Goal: Transaction & Acquisition: Purchase product/service

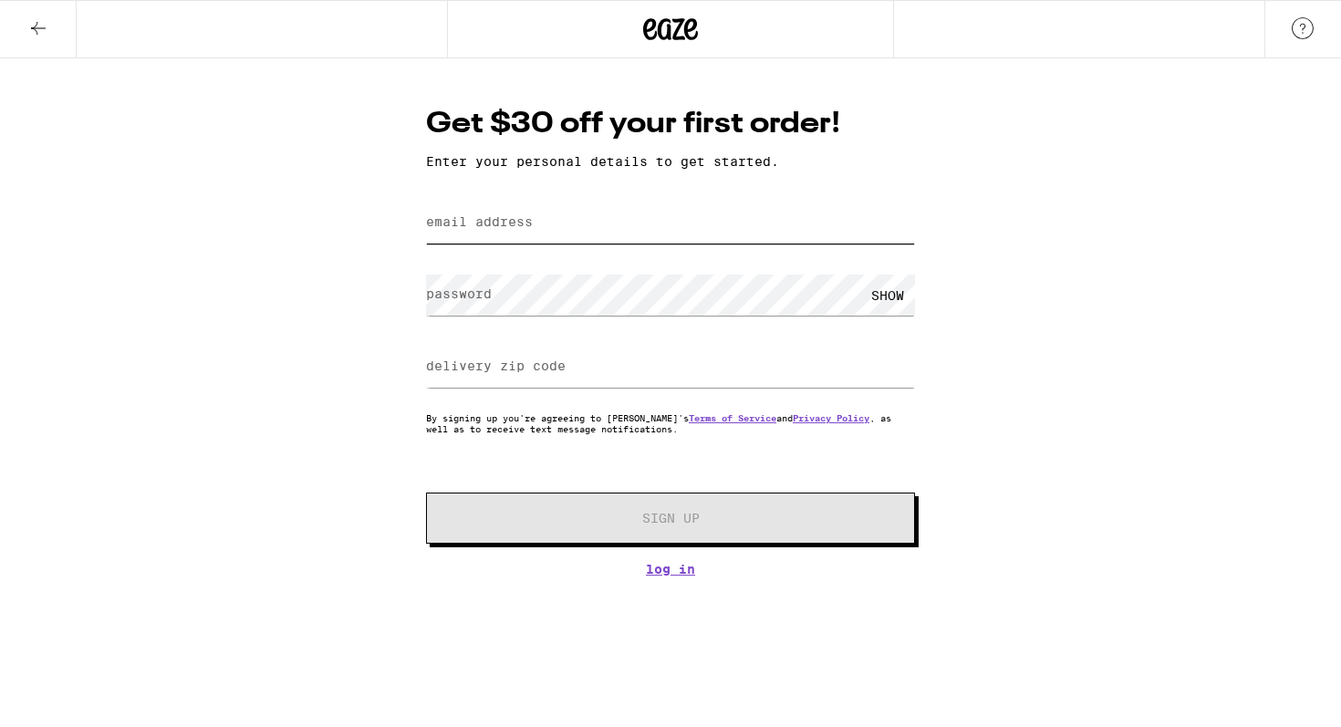
click at [711, 239] on input "email address" at bounding box center [670, 222] width 489 height 41
type input "[EMAIL_ADDRESS][DOMAIN_NAME]"
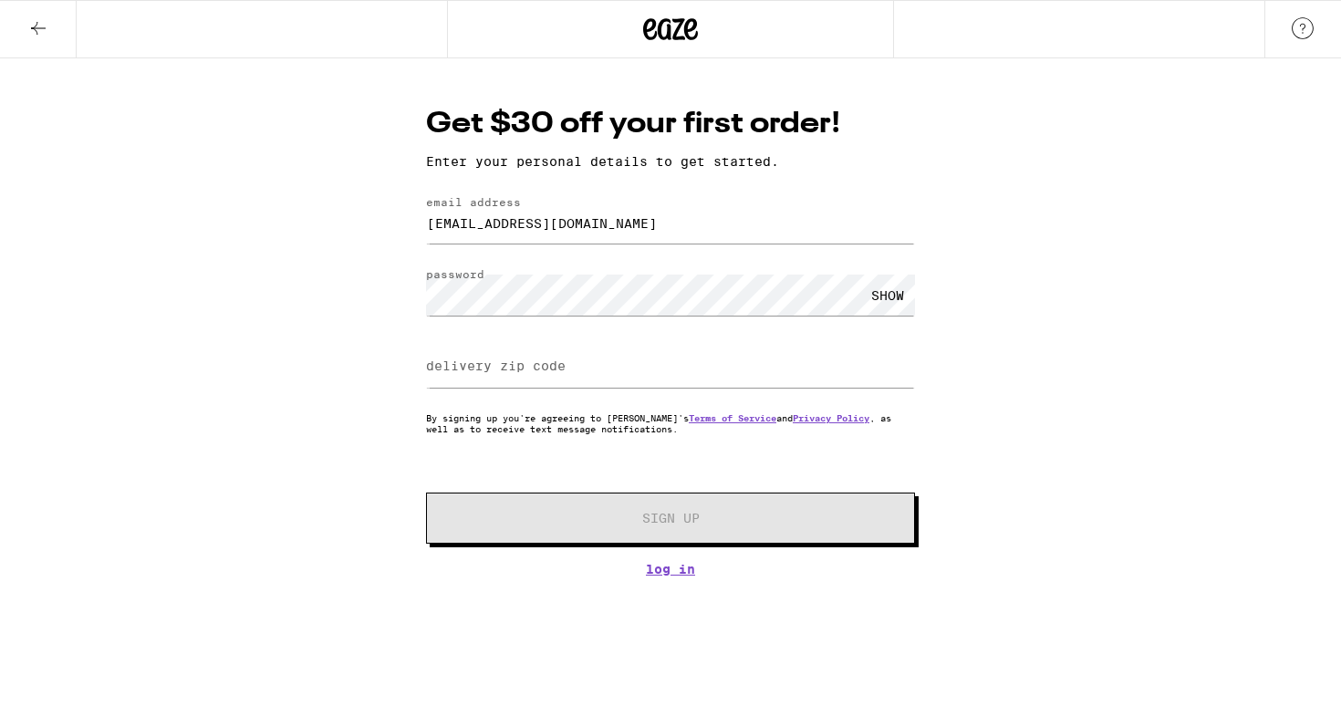
click at [888, 302] on div "SHOW" at bounding box center [887, 295] width 55 height 41
click at [453, 383] on input "delivery zip code" at bounding box center [670, 367] width 489 height 41
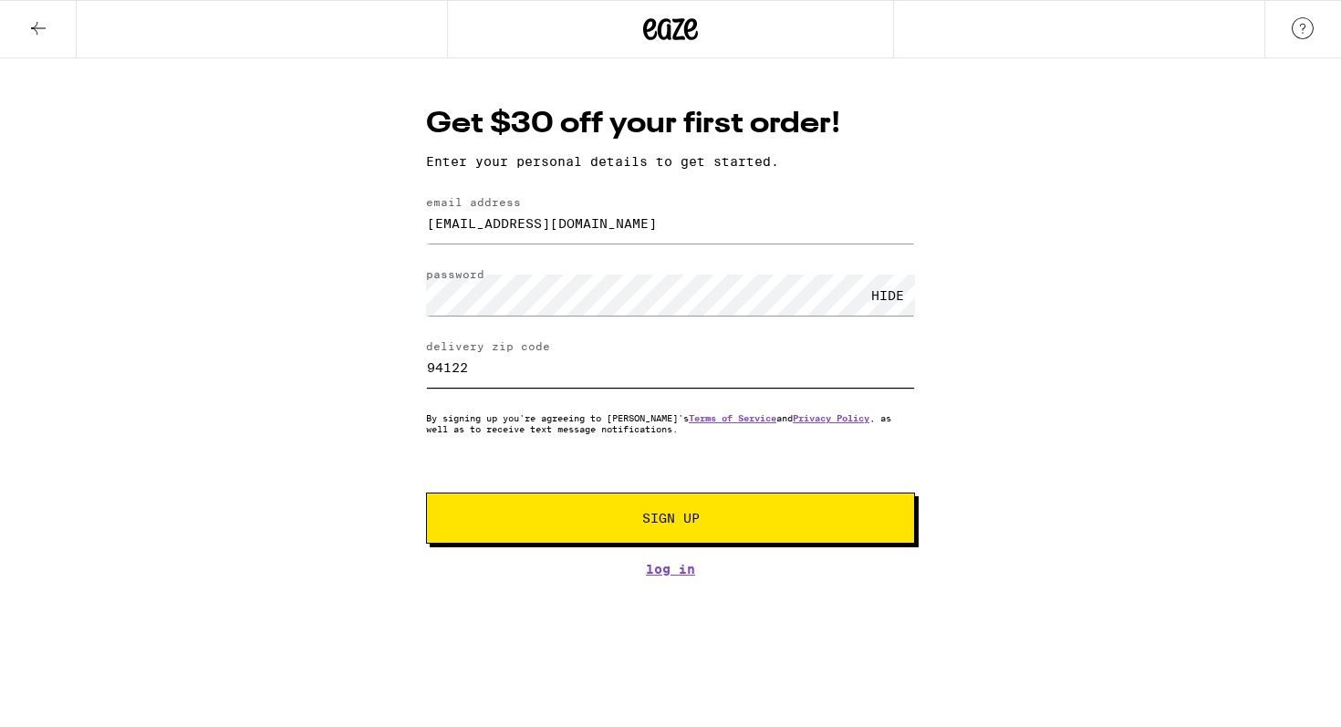
type input "94122"
click at [512, 533] on button "Sign Up" at bounding box center [670, 518] width 489 height 51
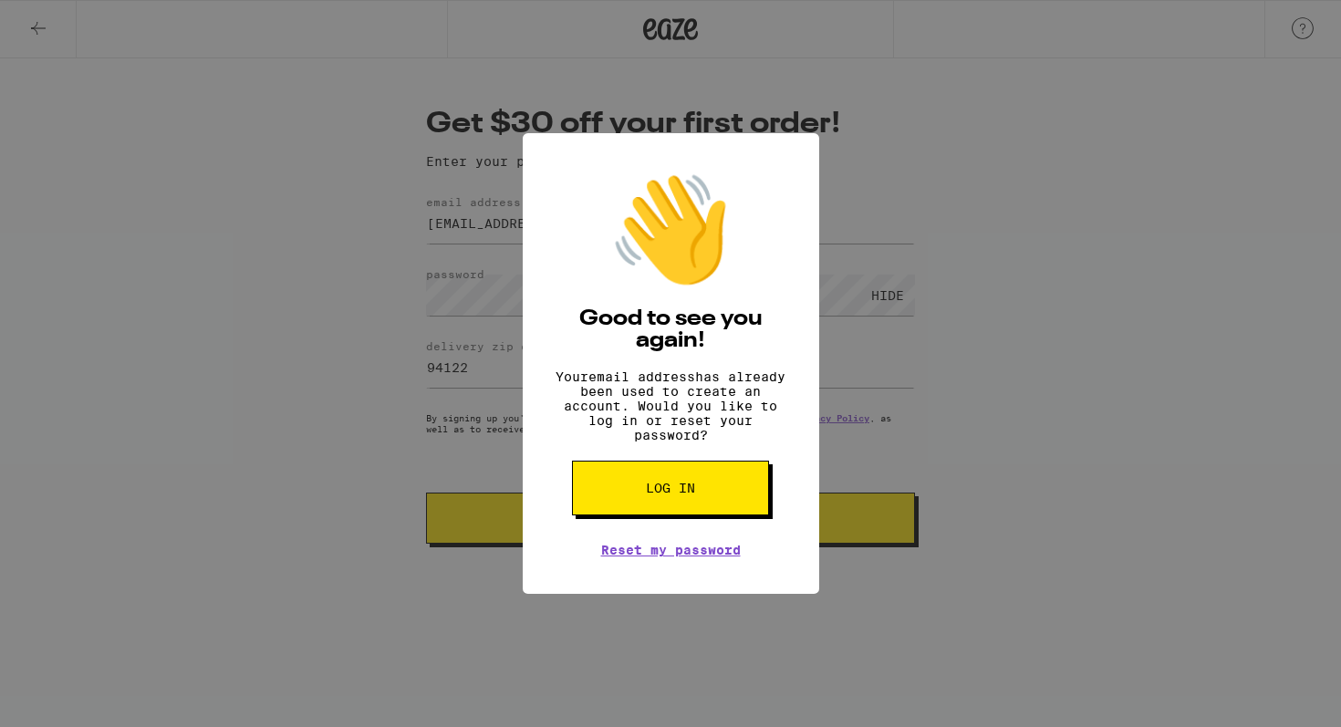
click at [0, 0] on div "👋 Good to see you again! Your email address has already been used to create an …" at bounding box center [0, 0] width 0 height 0
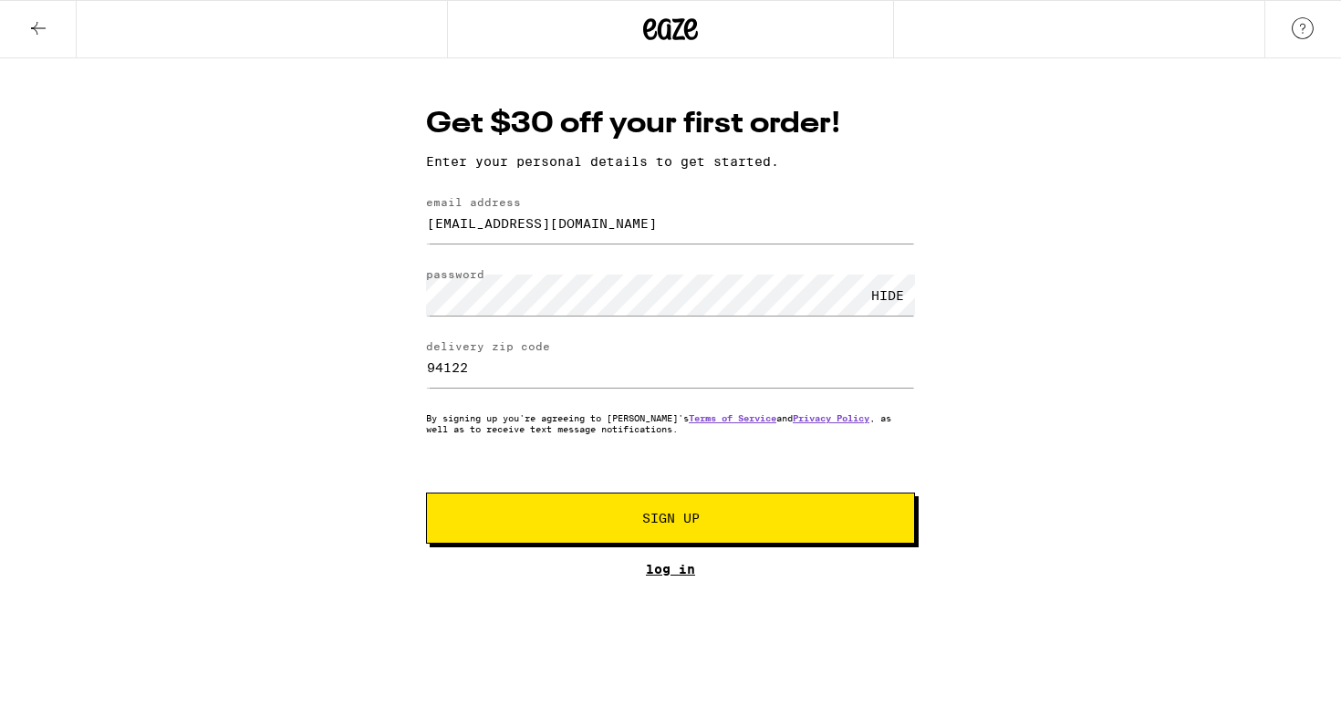
click at [647, 574] on link "Log In" at bounding box center [670, 569] width 489 height 15
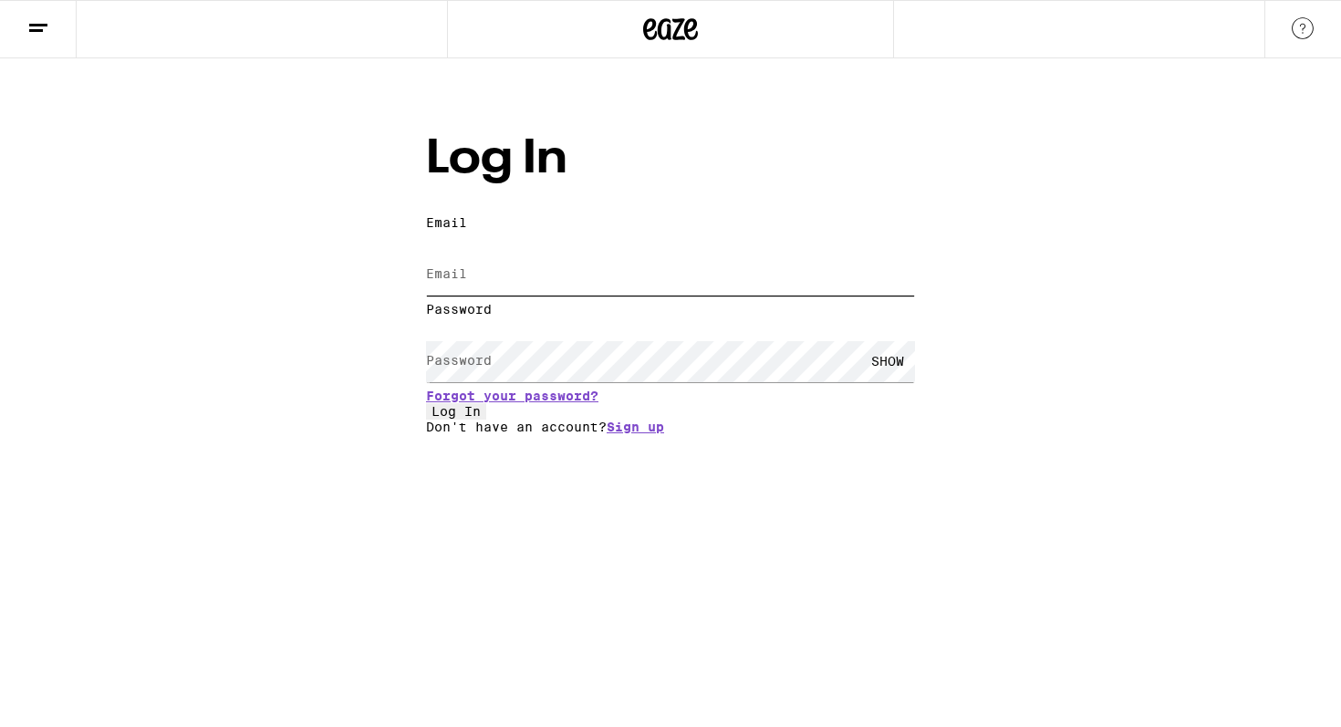
click at [724, 254] on input "Email" at bounding box center [670, 274] width 489 height 41
type input "[EMAIL_ADDRESS][DOMAIN_NAME]"
click at [887, 341] on div "SHOW" at bounding box center [887, 361] width 55 height 41
click at [486, 418] on button "Log In" at bounding box center [456, 411] width 60 height 16
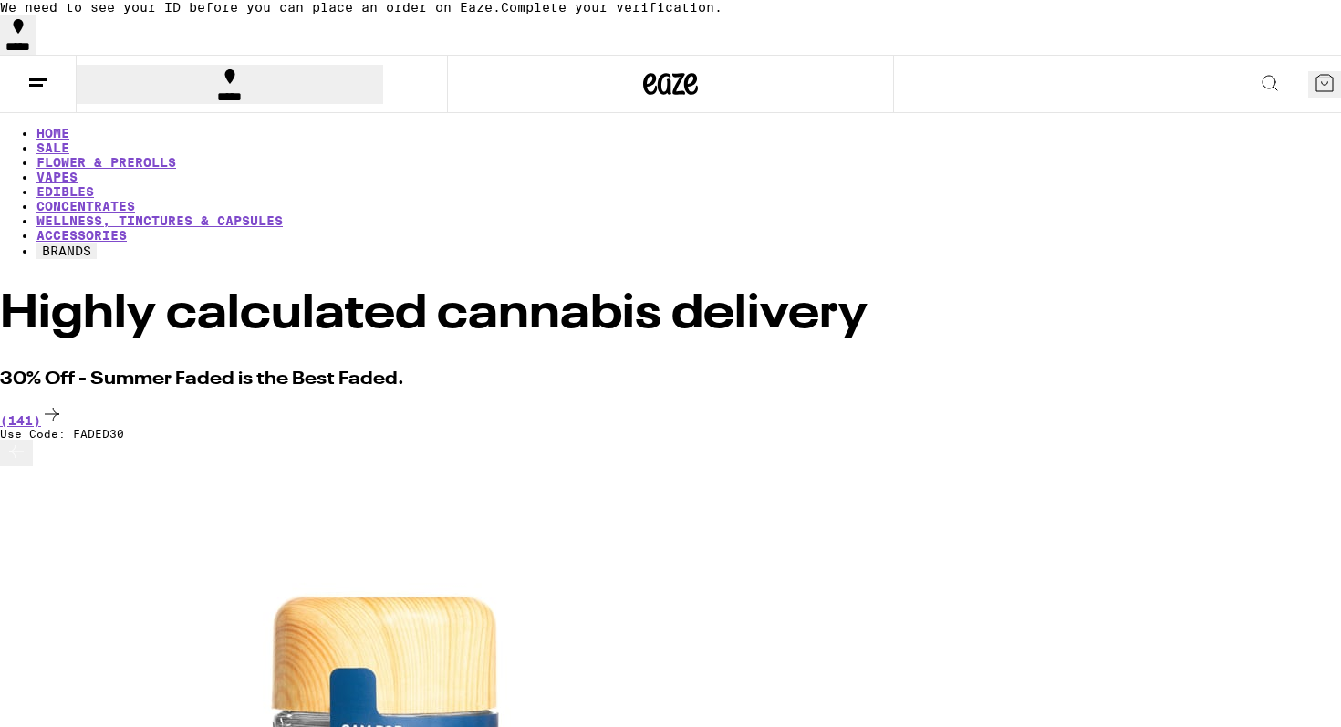
click at [1313, 88] on icon at bounding box center [1324, 83] width 22 height 22
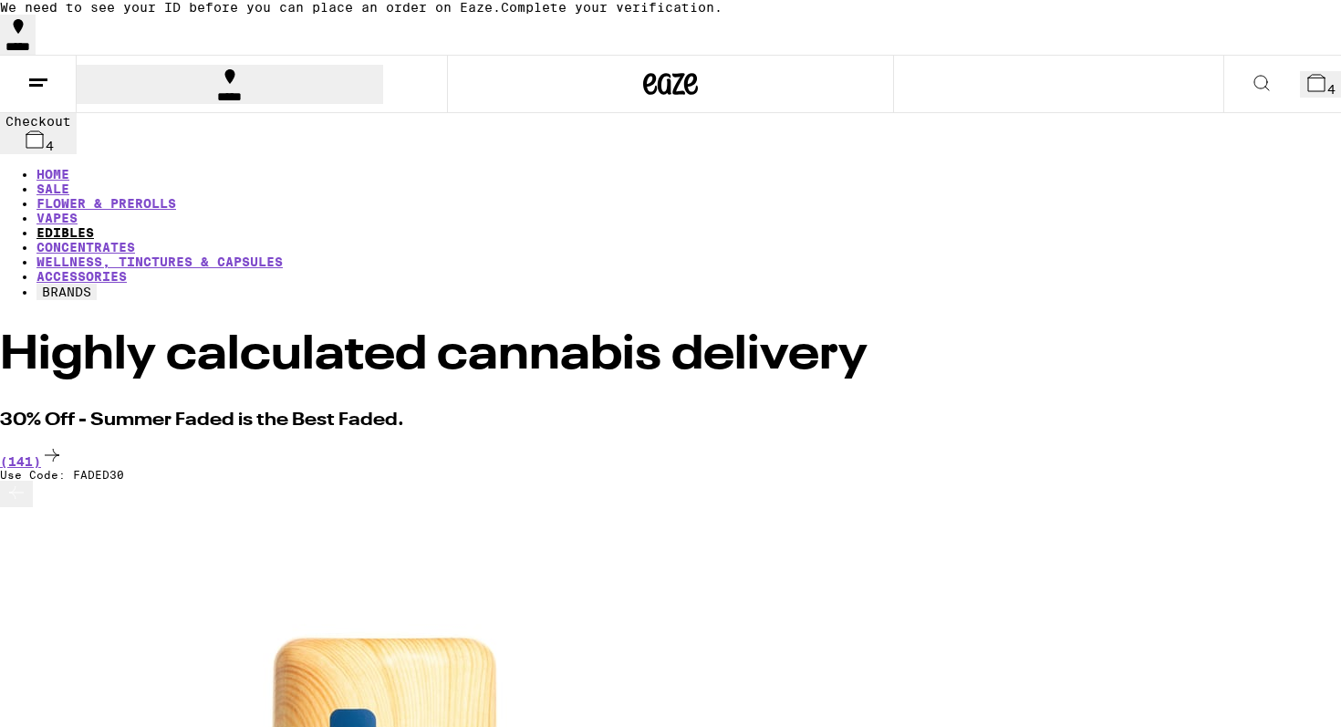
click at [94, 225] on link "EDIBLES" at bounding box center [64, 232] width 57 height 15
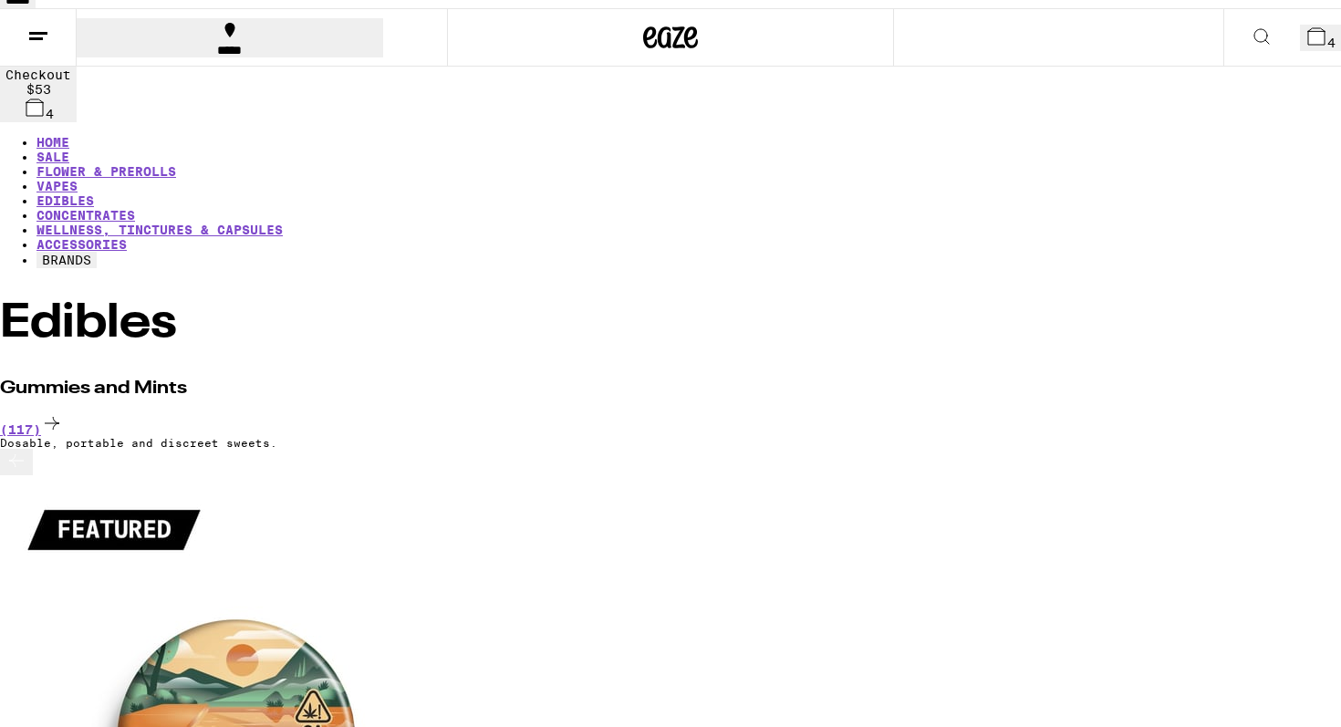
scroll to position [48, 0]
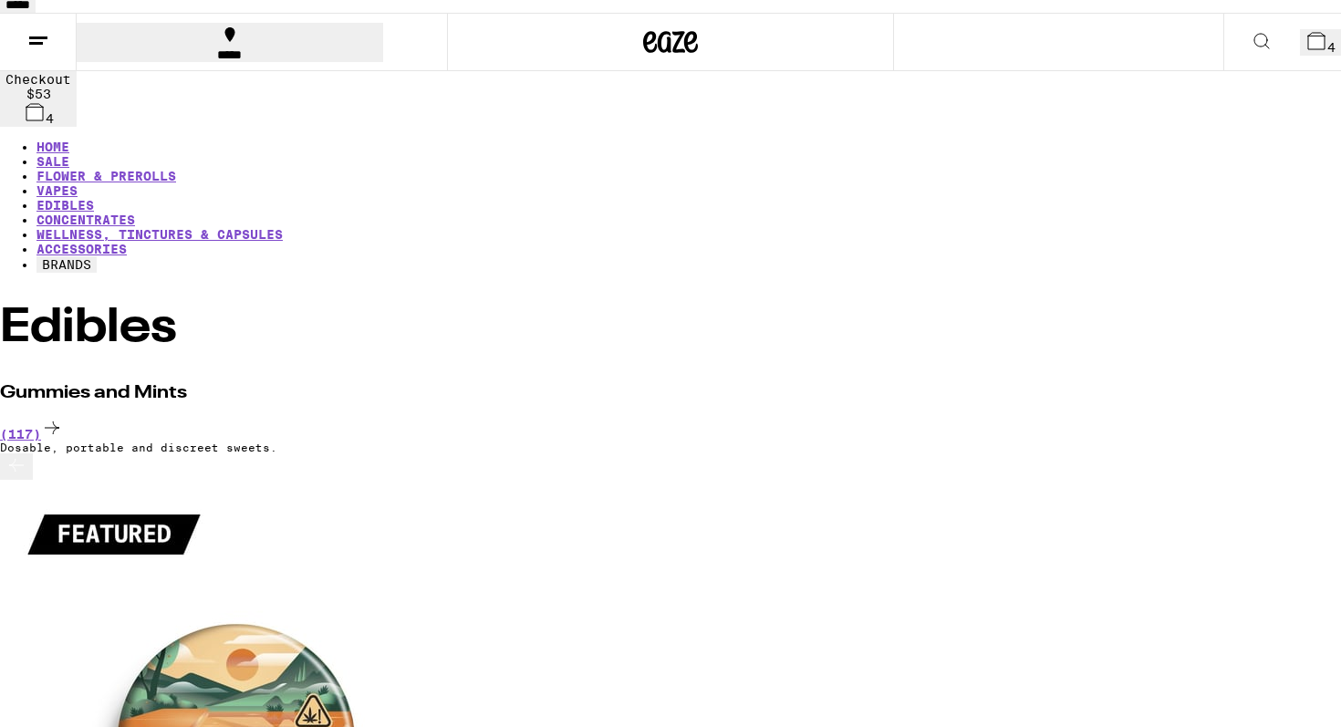
click at [1223, 71] on button at bounding box center [1261, 42] width 77 height 57
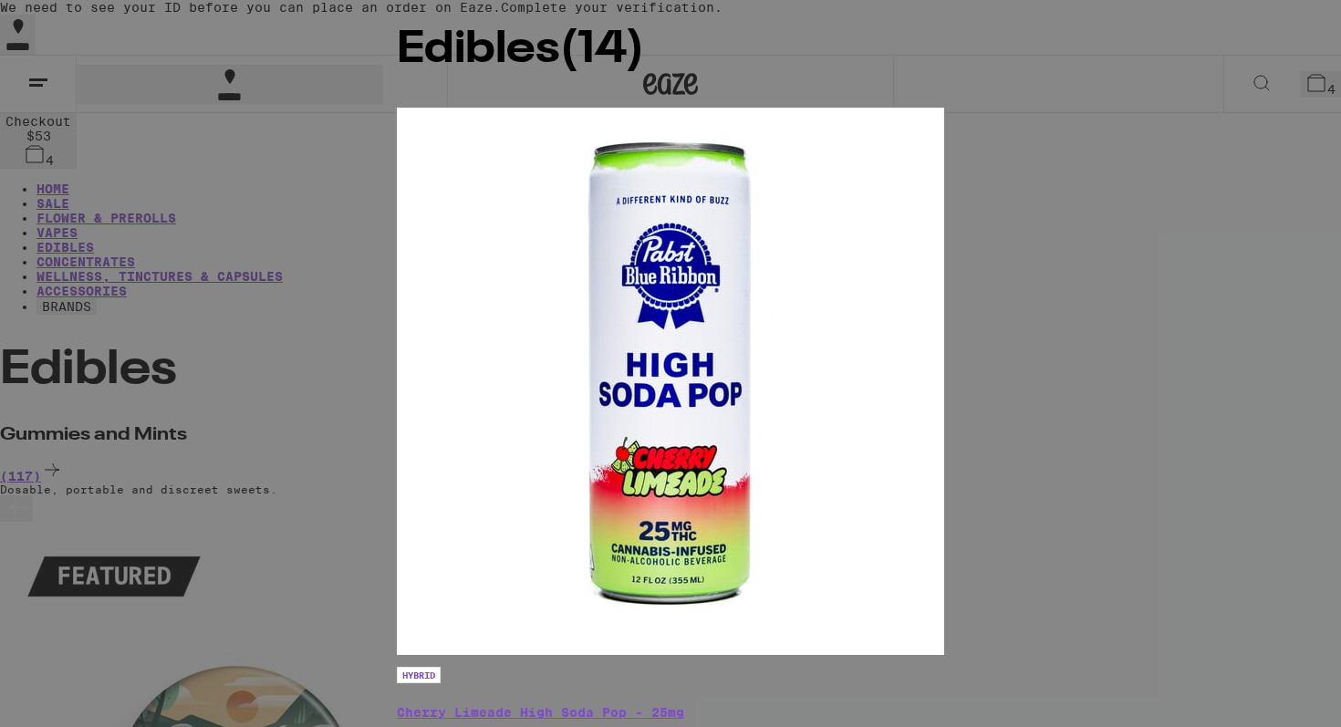
type input "resur"
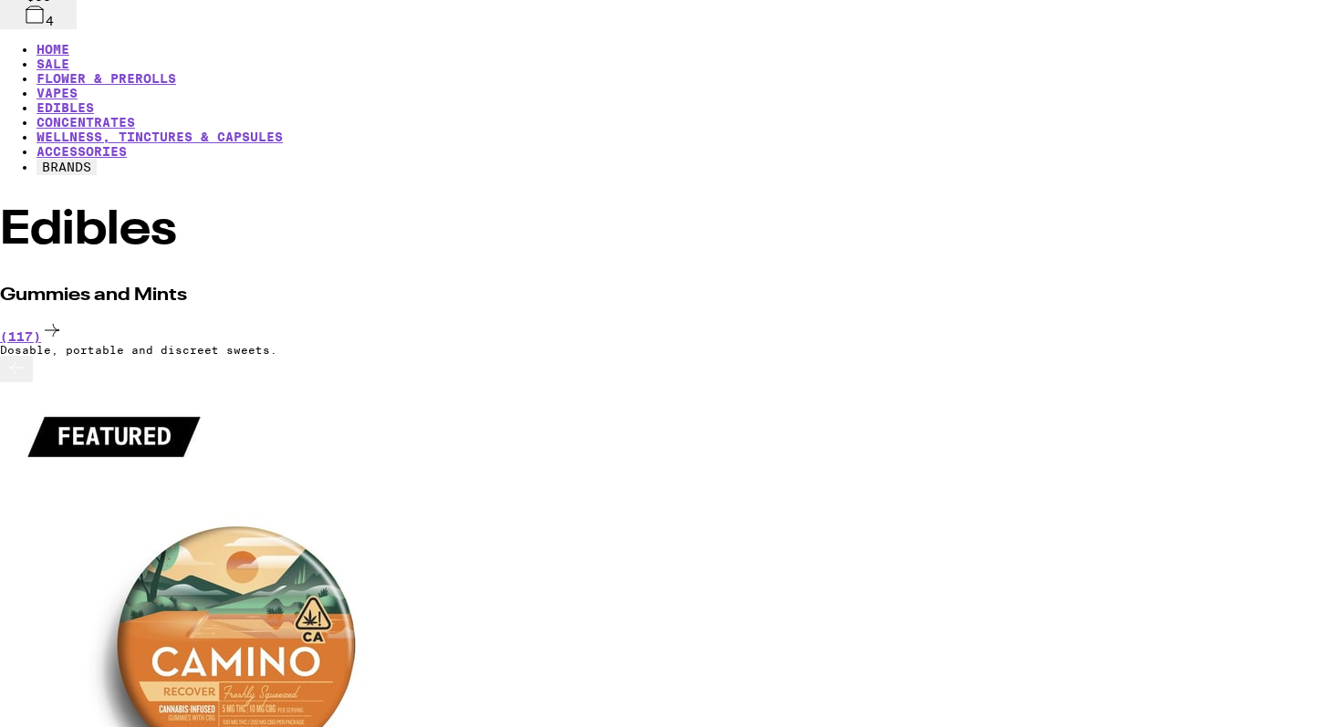
scroll to position [128, 0]
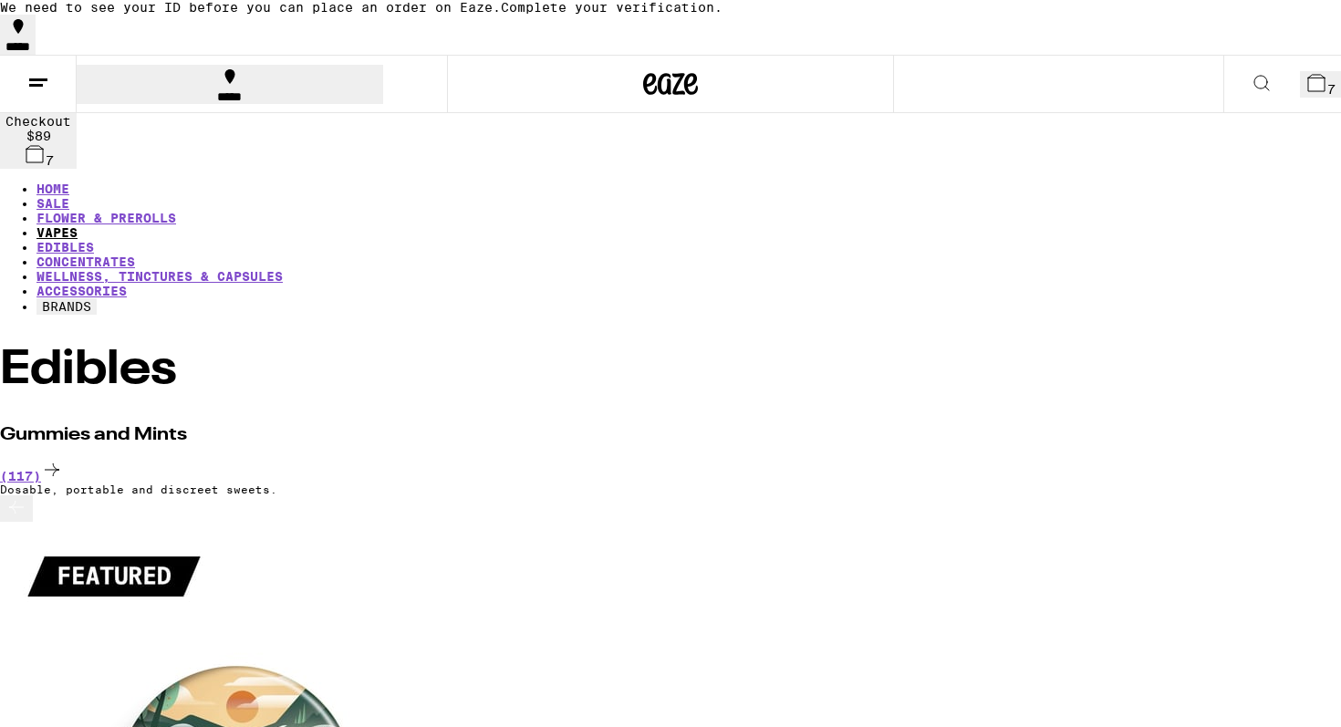
click at [78, 225] on link "VAPES" at bounding box center [56, 232] width 41 height 15
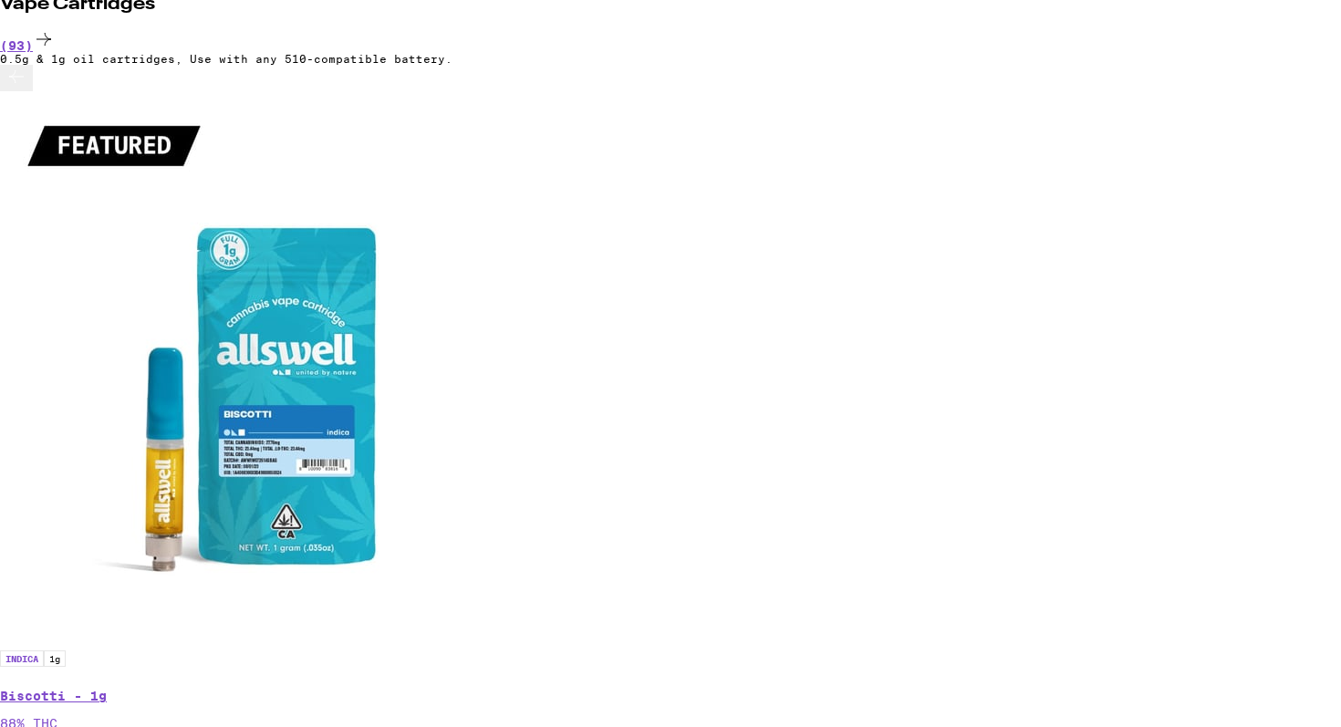
scroll to position [516, 0]
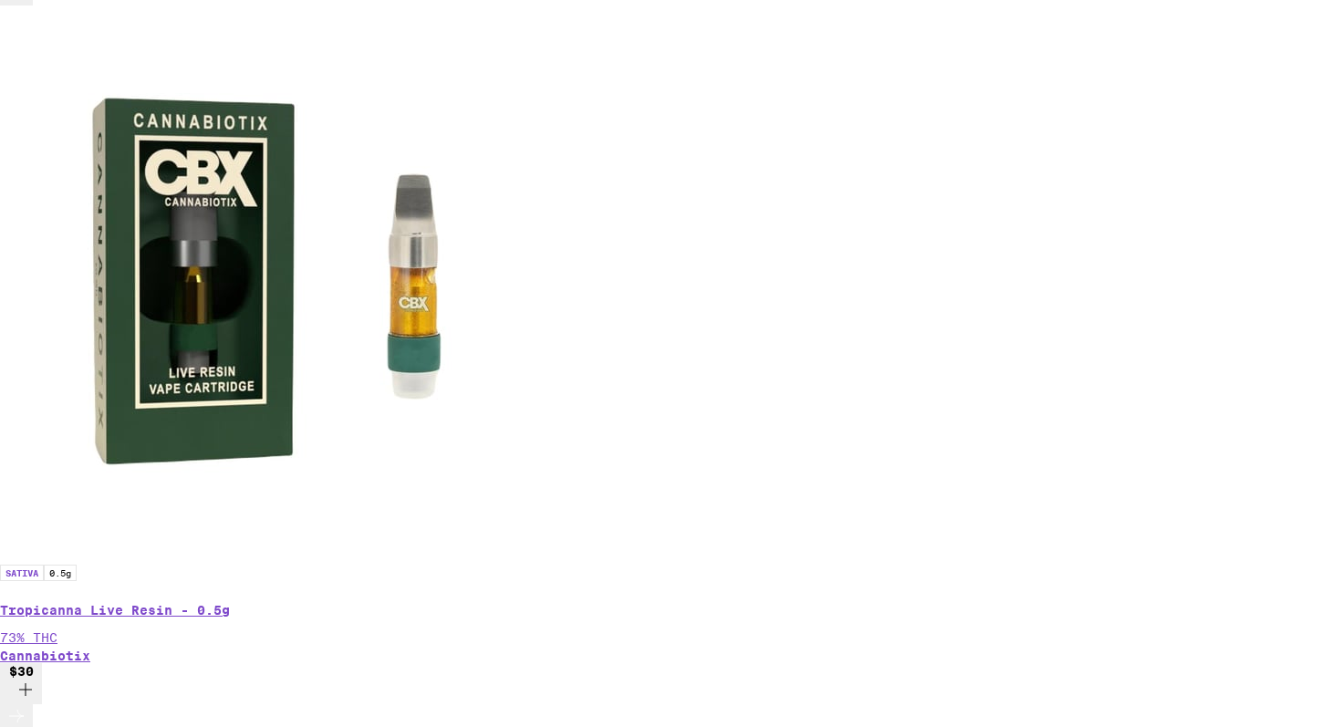
scroll to position [0, 3256]
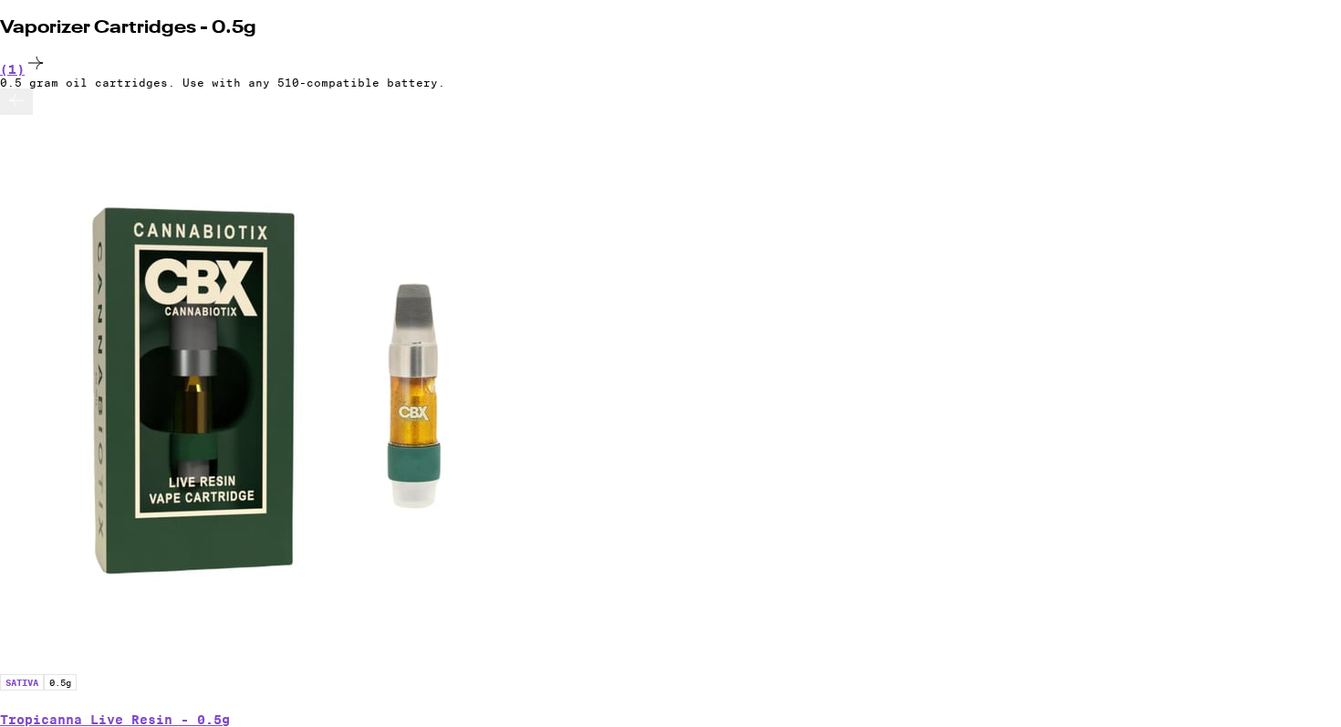
scroll to position [0, 0]
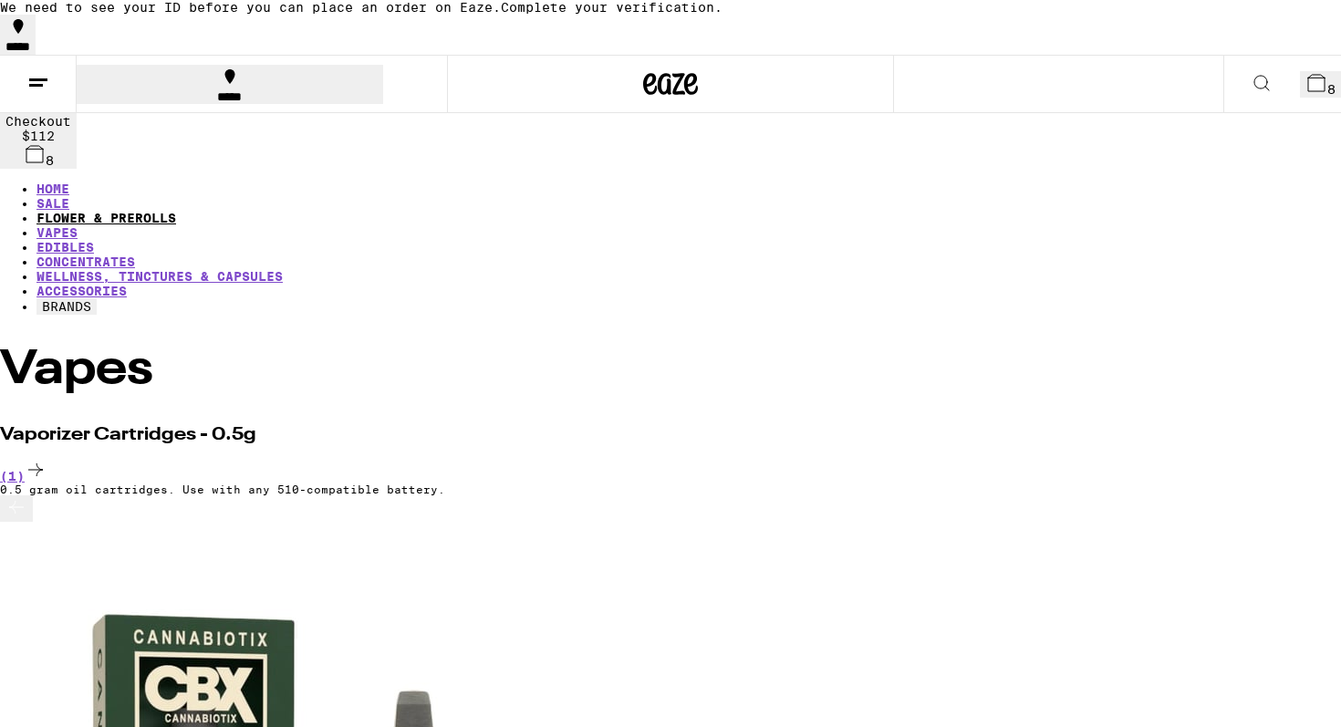
click at [176, 211] on link "FLOWER & PREROLLS" at bounding box center [106, 218] width 140 height 15
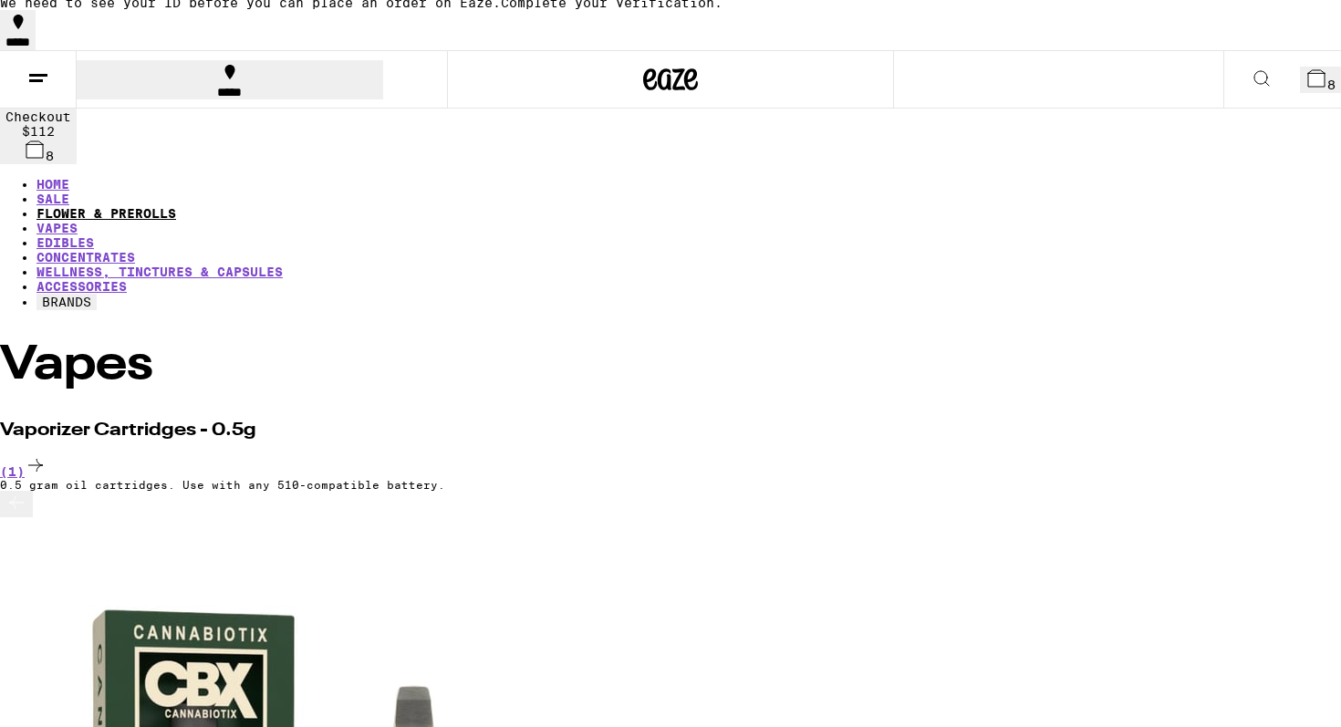
click at [176, 206] on link "FLOWER & PREROLLS" at bounding box center [106, 213] width 140 height 15
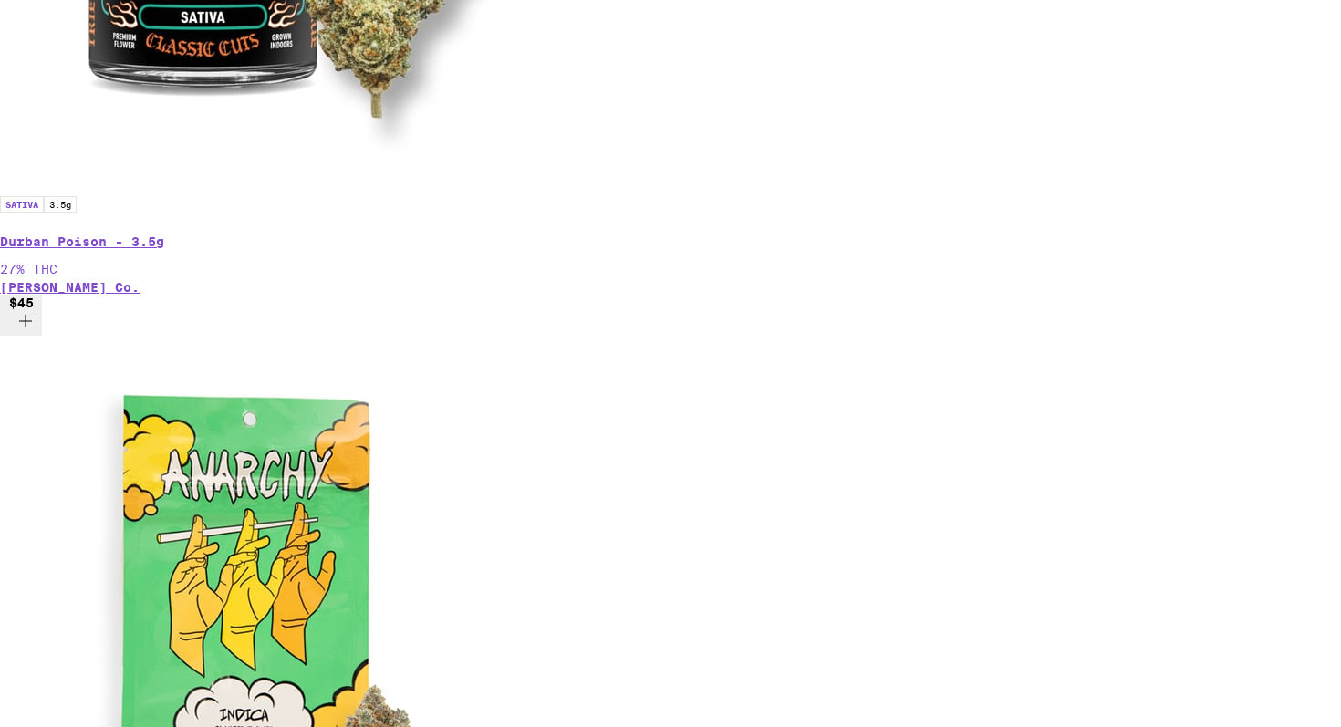
scroll to position [954, 0]
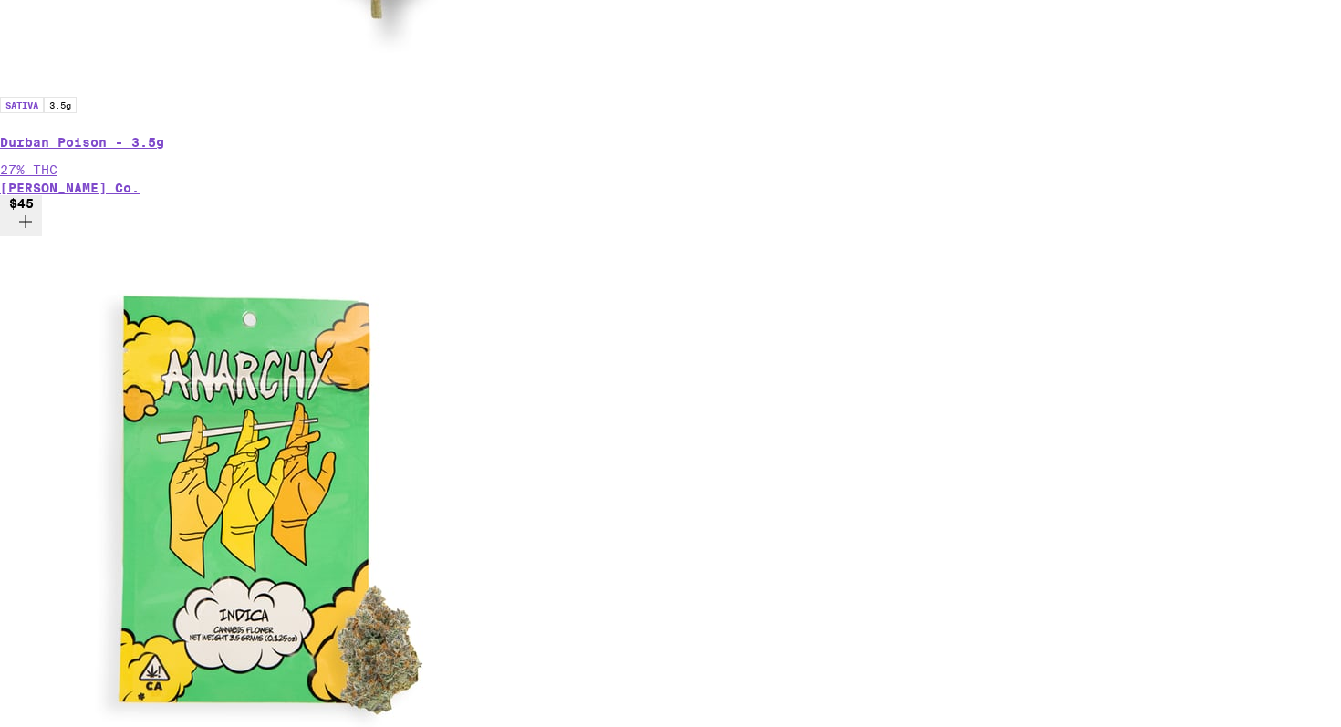
scroll to position [975, 0]
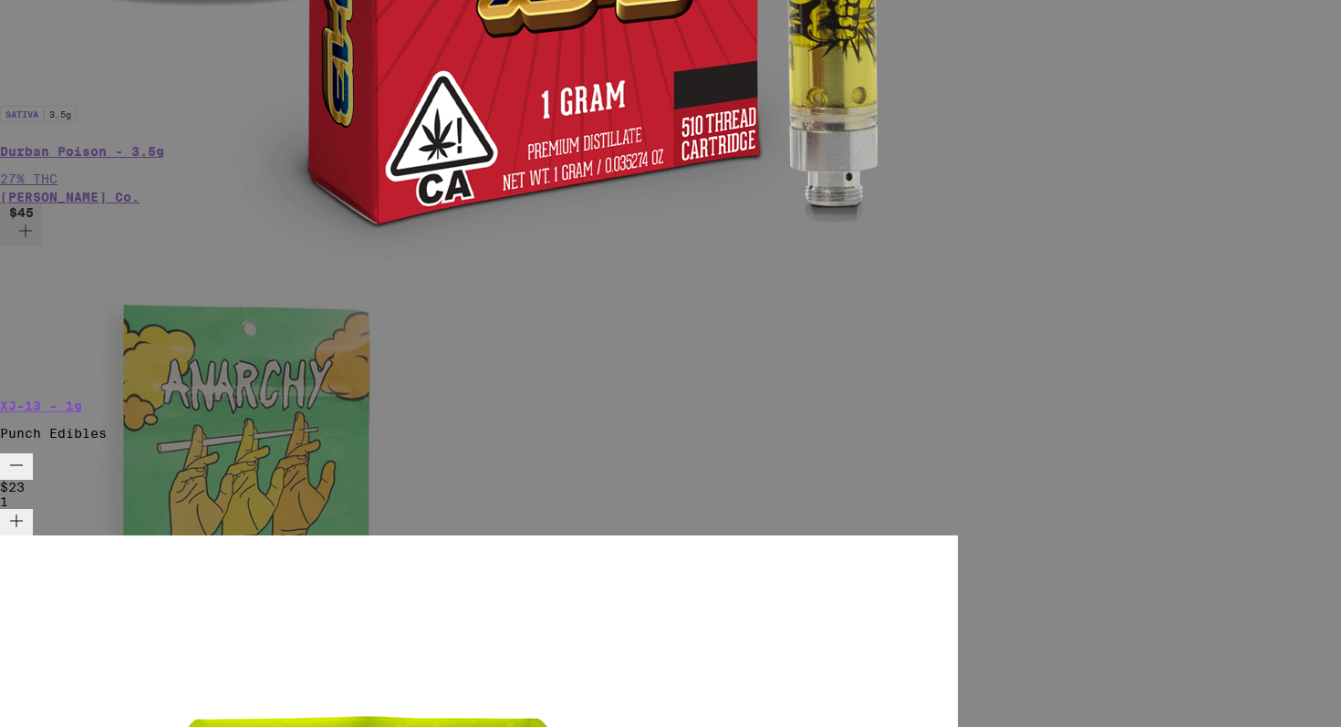
scroll to position [70, 0]
